Goal: Information Seeking & Learning: Learn about a topic

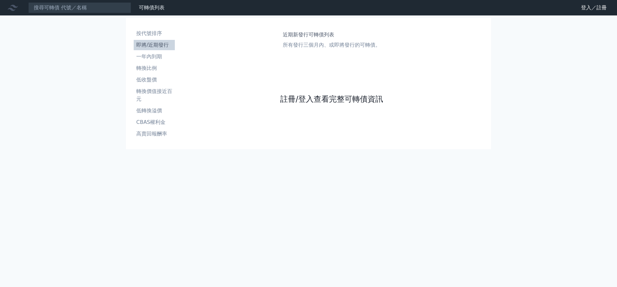
click at [314, 104] on link "註冊/登入查看完整可轉債資訊" at bounding box center [331, 99] width 103 height 10
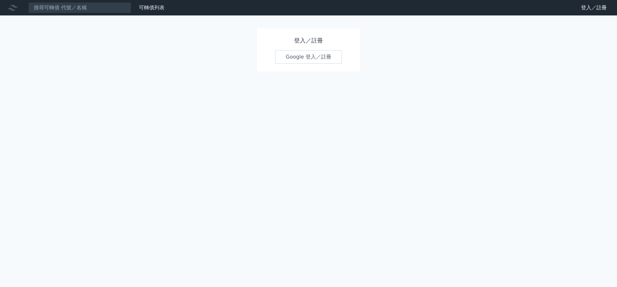
click at [307, 59] on link "Google 登入／註冊" at bounding box center [308, 57] width 67 height 14
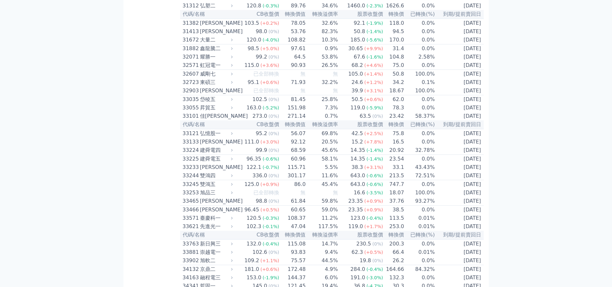
scroll to position [1042, 0]
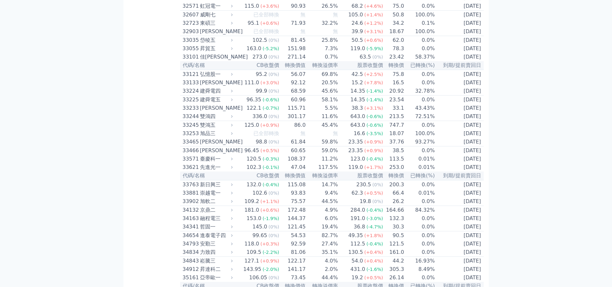
scroll to position [1171, 0]
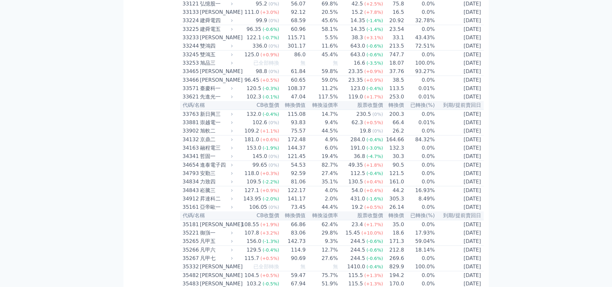
scroll to position [978, 0]
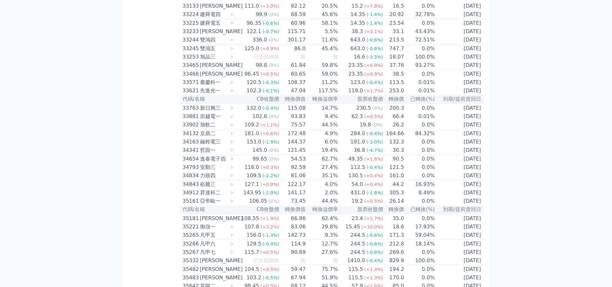
scroll to position [1235, 0]
